Goal: Task Accomplishment & Management: Manage account settings

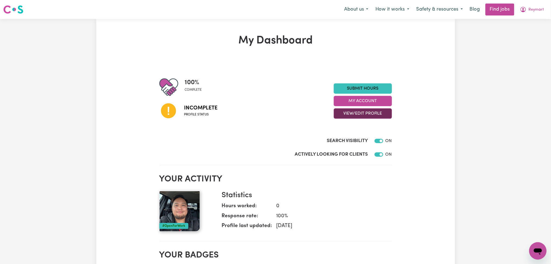
click at [350, 113] on button "View/Edit Profile" at bounding box center [363, 114] width 58 height 10
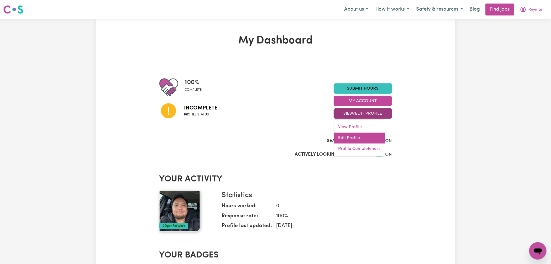
click at [348, 138] on link "Edit Profile" at bounding box center [359, 138] width 51 height 11
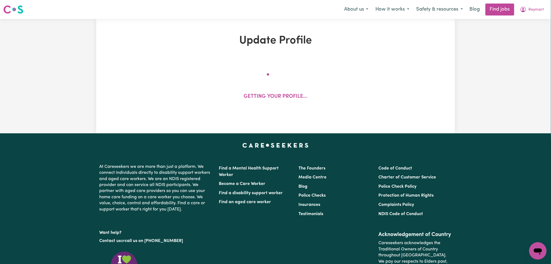
select select "Student Visa"
select select "Studying a healthcare related degree or qualification"
select select "45"
select select "67"
select select "90"
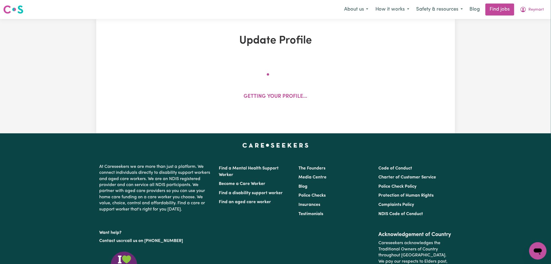
select select "90"
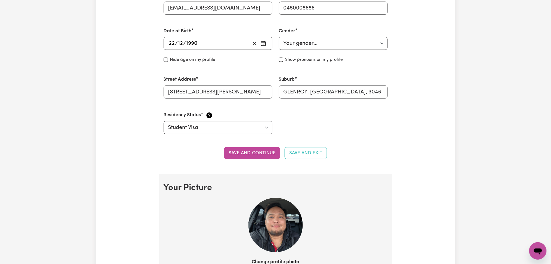
scroll to position [363, 0]
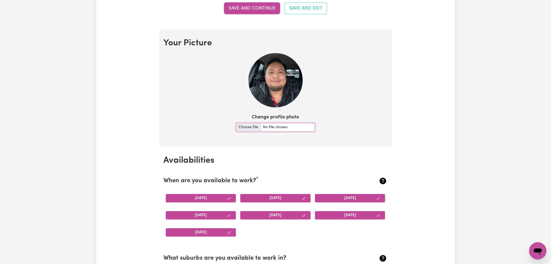
click at [244, 129] on input "Change profile photo" at bounding box center [275, 127] width 79 height 8
type input "C:\fakepath\Reymart [PERSON_NAME] prof pict.jpg"
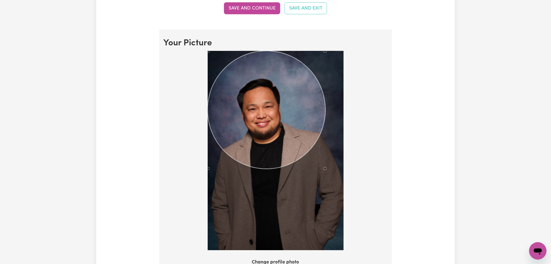
click at [325, 182] on div at bounding box center [276, 151] width 136 height 200
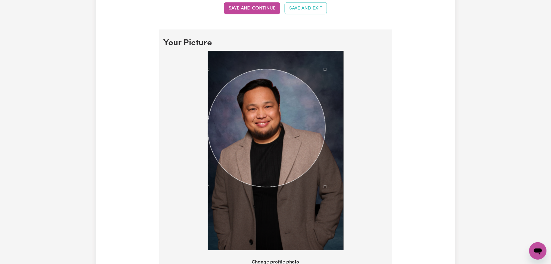
click at [286, 137] on div "Use the arrow keys to move the crop selection area" at bounding box center [267, 128] width 118 height 118
click at [320, 72] on div at bounding box center [276, 151] width 136 height 200
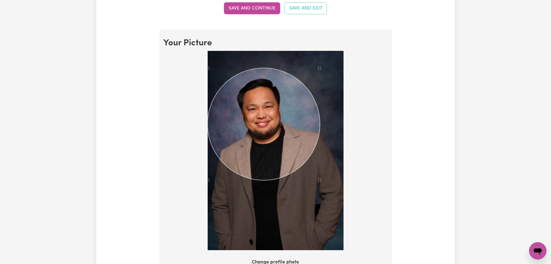
click at [292, 115] on div "Use the arrow keys to move the crop selection area" at bounding box center [264, 124] width 113 height 113
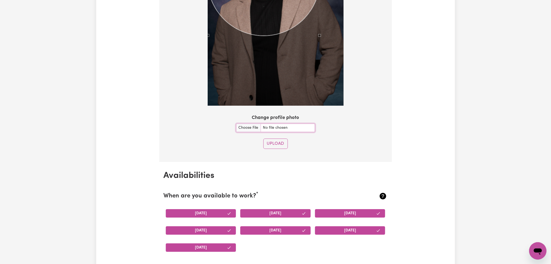
scroll to position [544, 0]
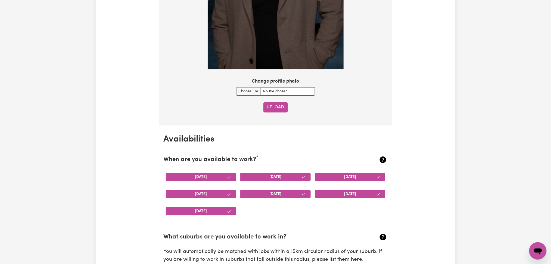
click at [279, 105] on button "Upload" at bounding box center [276, 107] width 24 height 10
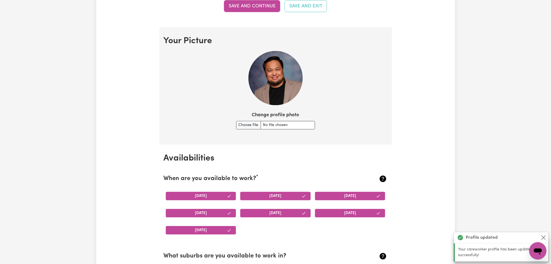
scroll to position [220, 0]
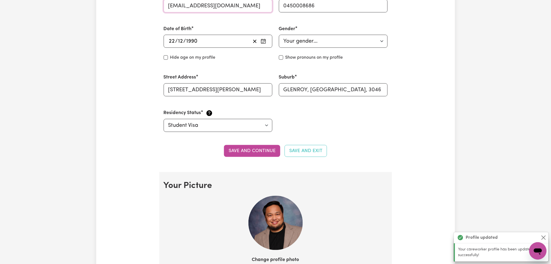
click at [214, 6] on input "[EMAIL_ADDRESS][DOMAIN_NAME]" at bounding box center [218, 5] width 109 height 13
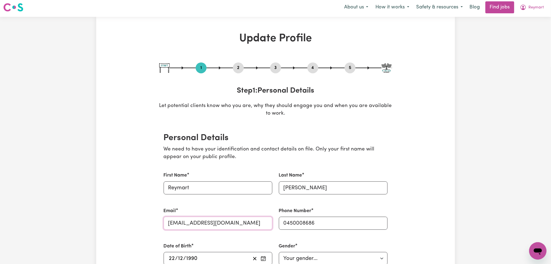
scroll to position [0, 0]
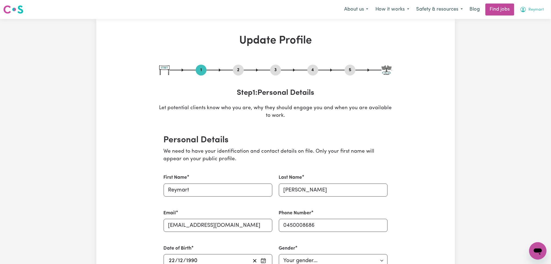
click at [539, 10] on span "Reymart" at bounding box center [537, 10] width 16 height 6
click at [533, 41] on link "Logout" at bounding box center [526, 41] width 43 height 10
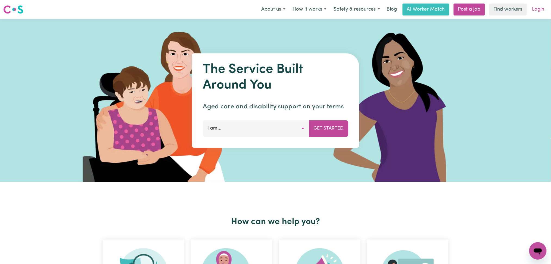
click at [539, 11] on link "Login" at bounding box center [538, 10] width 19 height 12
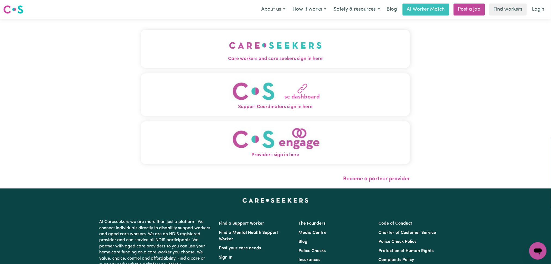
click at [141, 49] on button "Care workers and care seekers sign in here" at bounding box center [275, 49] width 269 height 38
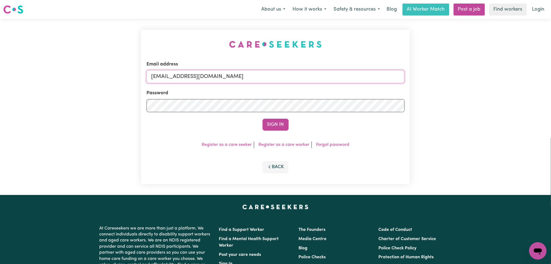
click at [214, 79] on input "[EMAIL_ADDRESS][DOMAIN_NAME]" at bounding box center [276, 76] width 258 height 13
drag, startPoint x: 179, startPoint y: 78, endPoint x: 301, endPoint y: 86, distance: 122.6
click at [303, 85] on form "Email address Superuser~[EMAIL_ADDRESS][DOMAIN_NAME] Password Sign In" at bounding box center [276, 96] width 258 height 70
type input "Superuser~[EMAIL_ADDRESS][DOMAIN_NAME]"
click at [268, 128] on button "Sign In" at bounding box center [276, 125] width 26 height 12
